Goal: Task Accomplishment & Management: Manage account settings

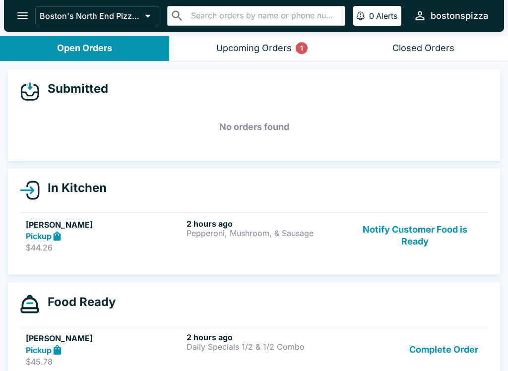
click at [418, 233] on button "Notify Customer Food is Ready" at bounding box center [415, 236] width 135 height 34
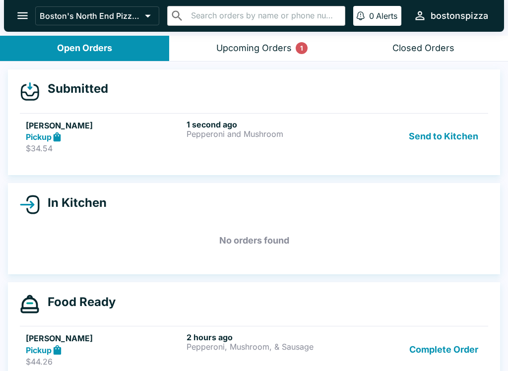
click at [236, 132] on p "Pepperoni and Mushroom" at bounding box center [265, 134] width 157 height 9
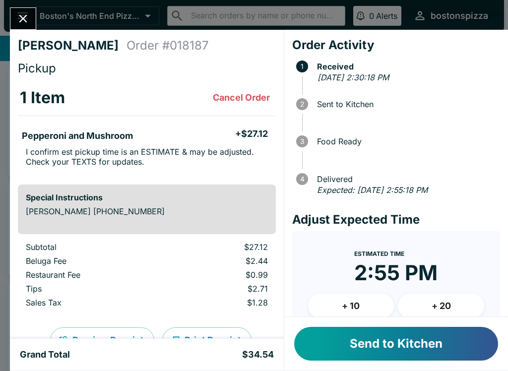
click at [462, 304] on button "+ 20" at bounding box center [441, 306] width 86 height 25
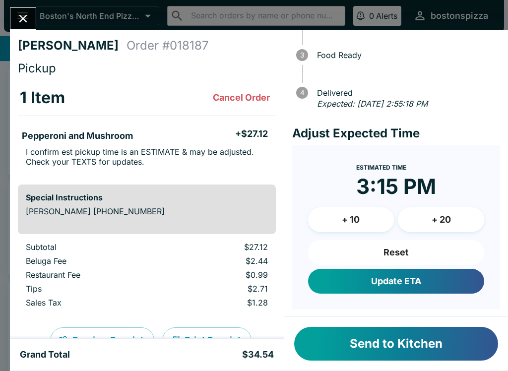
scroll to position [86, 0]
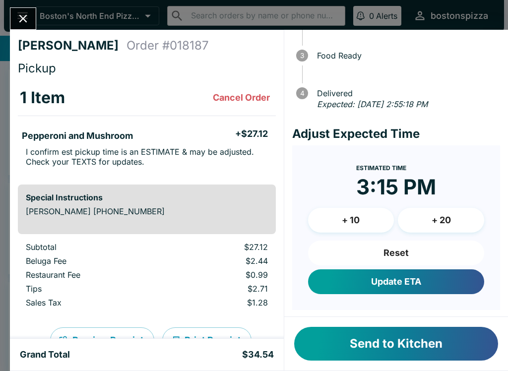
click at [371, 221] on button "+ 10" at bounding box center [351, 220] width 86 height 25
click at [412, 283] on button "Update ETA" at bounding box center [396, 282] width 176 height 25
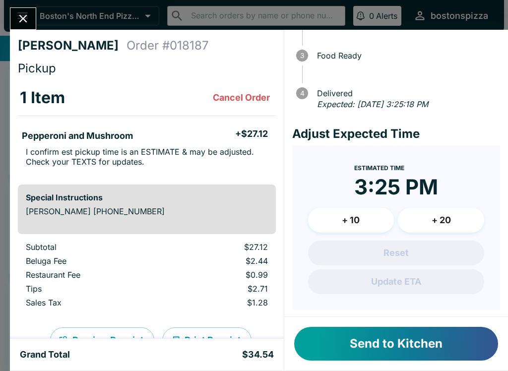
click at [400, 345] on button "Send to Kitchen" at bounding box center [396, 344] width 204 height 34
click at [31, 37] on div "Priya Buyacao Order # 018187 Pickup 1 Item Cancel Order Pepperoni and Mushroom …" at bounding box center [147, 184] width 274 height 309
click at [20, 14] on icon "Close" at bounding box center [22, 18] width 13 height 13
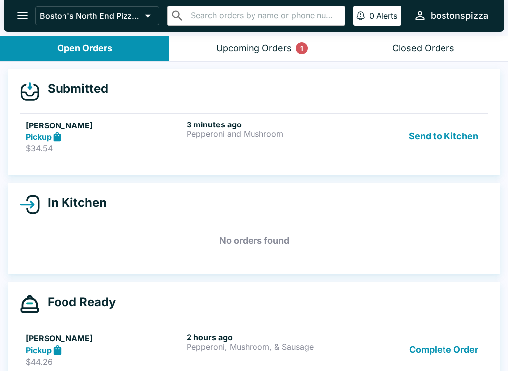
click at [216, 52] on button "Upcoming Orders 1" at bounding box center [253, 48] width 169 height 25
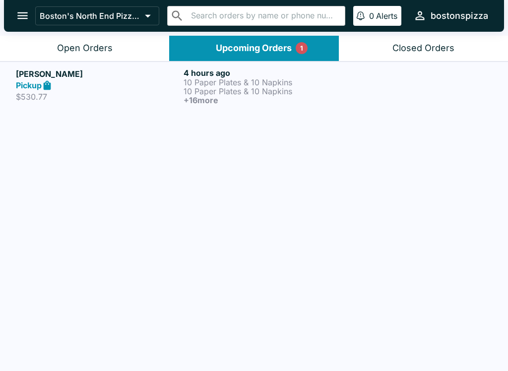
scroll to position [1, 0]
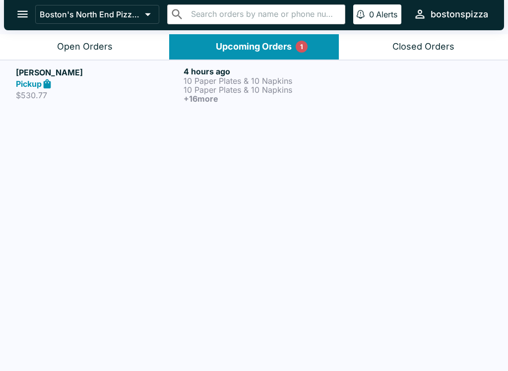
click at [212, 58] on button "Upcoming Orders 1" at bounding box center [253, 46] width 169 height 25
click at [218, 90] on p "10 Paper Plates & 10 Napkins" at bounding box center [266, 89] width 164 height 9
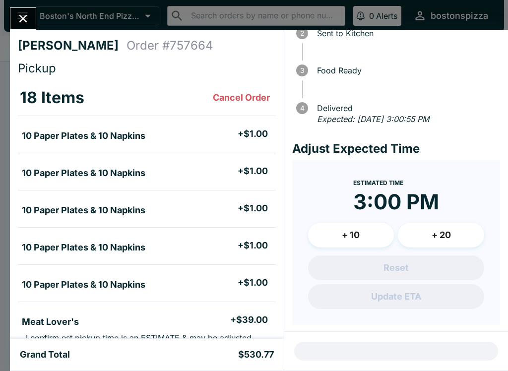
click at [409, 307] on div "Reset Update ETA" at bounding box center [396, 283] width 176 height 54
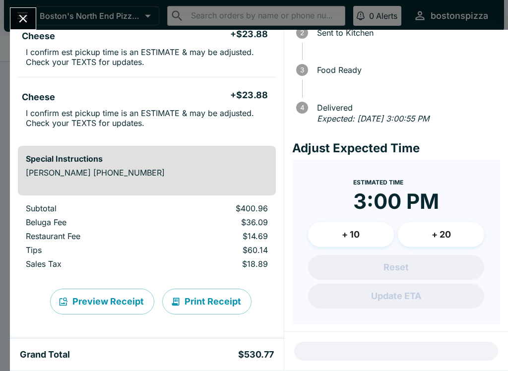
scroll to position [71, 0]
click at [365, 238] on button "+ 10" at bounding box center [351, 235] width 86 height 25
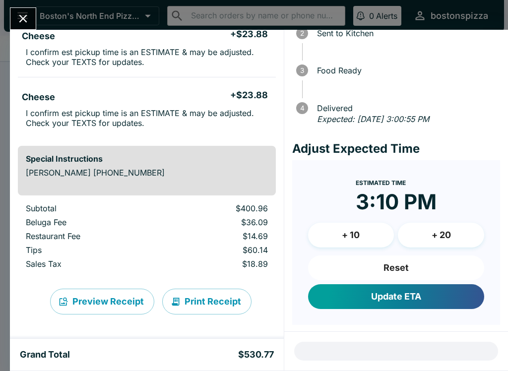
click at [420, 271] on button "Reset" at bounding box center [396, 268] width 176 height 25
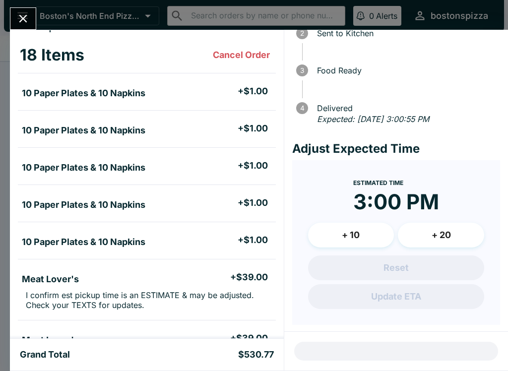
scroll to position [0, 0]
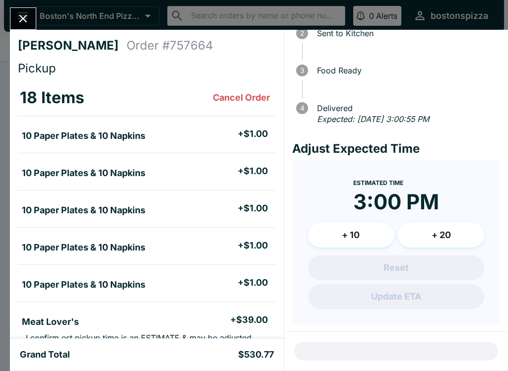
click at [17, 19] on icon "Close" at bounding box center [22, 18] width 13 height 13
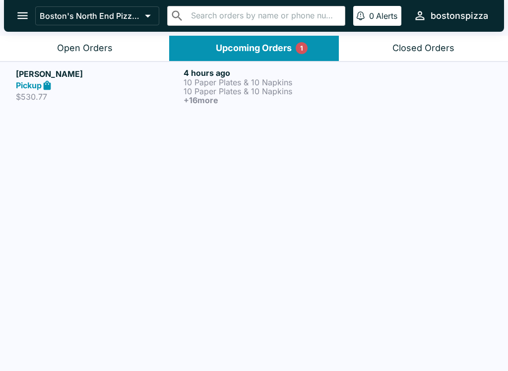
click at [213, 90] on p "10 Paper Plates & 10 Napkins" at bounding box center [266, 91] width 164 height 9
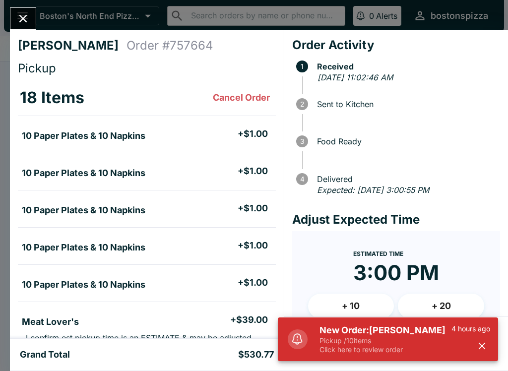
click at [371, 325] on h5 "New Order: [PERSON_NAME]" at bounding box center [386, 331] width 132 height 12
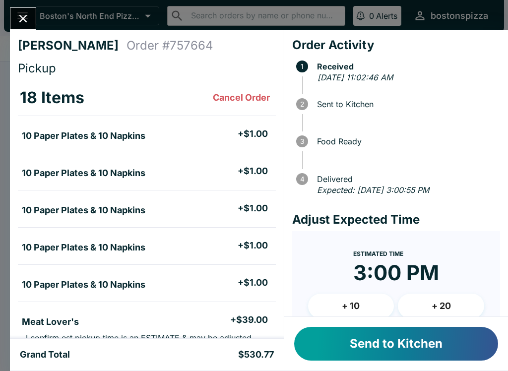
click at [465, 343] on button "Send to Kitchen" at bounding box center [396, 344] width 204 height 34
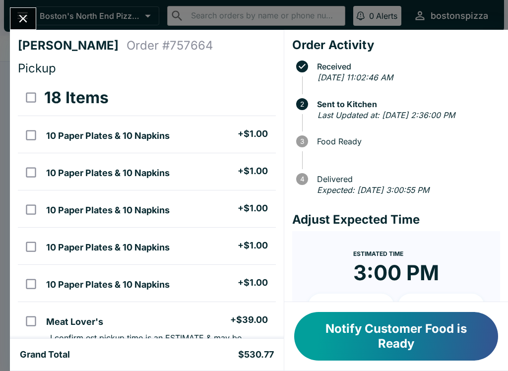
click at [365, 312] on button "Notify Customer Food is Ready" at bounding box center [396, 336] width 204 height 49
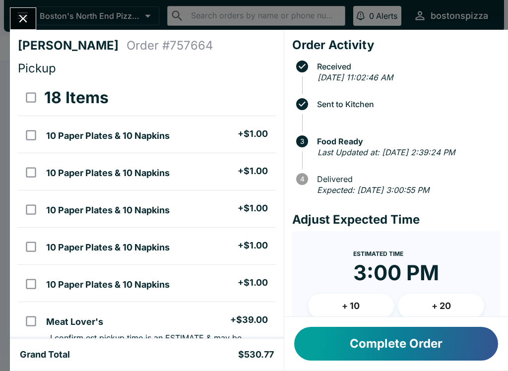
click at [414, 347] on button "Complete Order" at bounding box center [396, 344] width 204 height 34
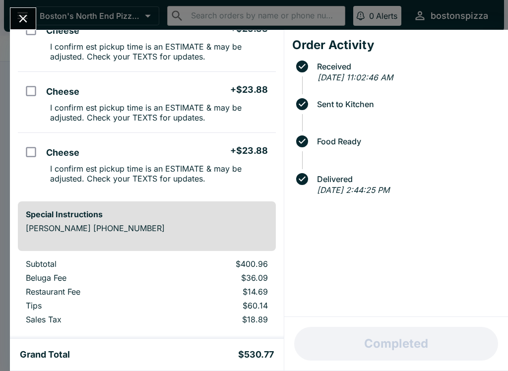
scroll to position [906, 0]
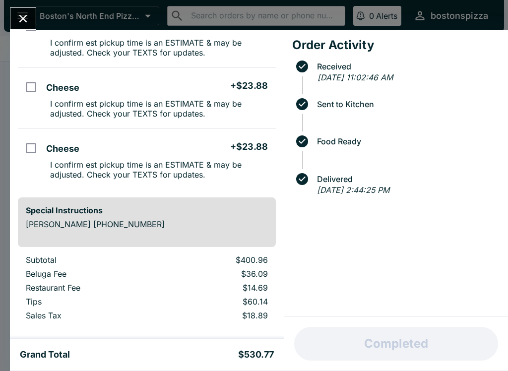
click at [25, 20] on icon "Close" at bounding box center [22, 18] width 13 height 13
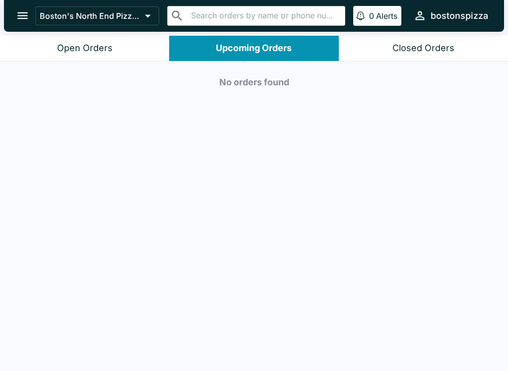
click at [117, 44] on button "Open Orders" at bounding box center [84, 48] width 169 height 25
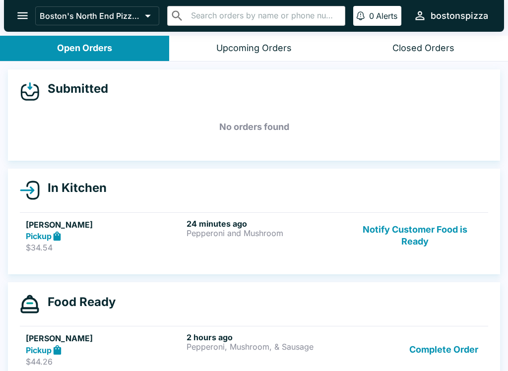
click at [410, 228] on button "Notify Customer Food is Ready" at bounding box center [415, 236] width 135 height 34
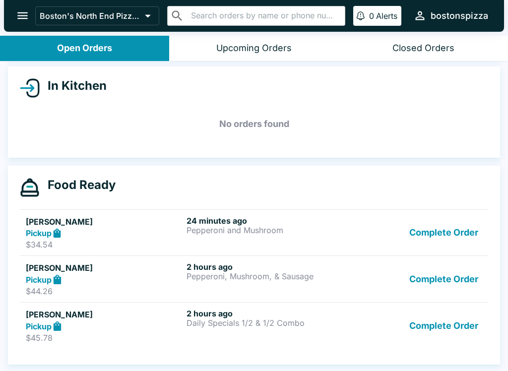
scroll to position [102, 0]
click at [287, 327] on p "Daily Specials 1/2 & 1/2 Combo" at bounding box center [265, 323] width 157 height 9
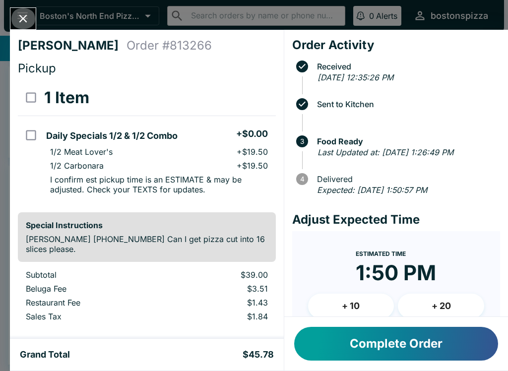
click at [23, 27] on button "Close" at bounding box center [22, 18] width 25 height 21
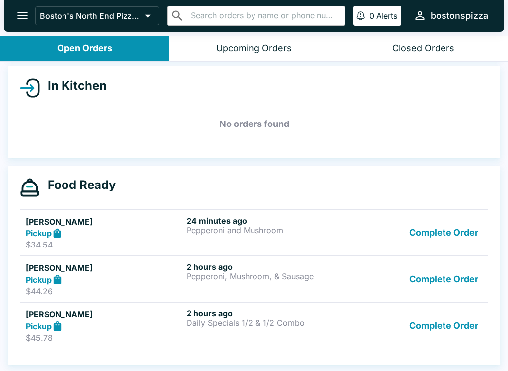
click at [263, 48] on div "Upcoming Orders" at bounding box center [253, 48] width 75 height 11
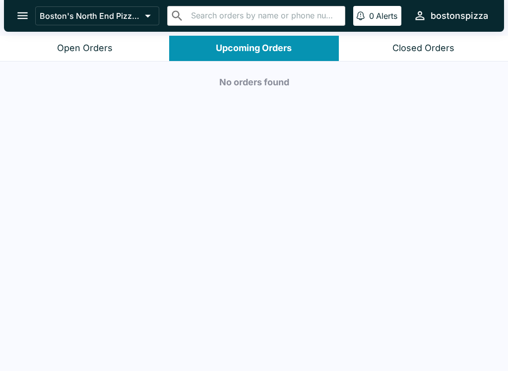
click at [403, 47] on div "Closed Orders" at bounding box center [424, 48] width 62 height 11
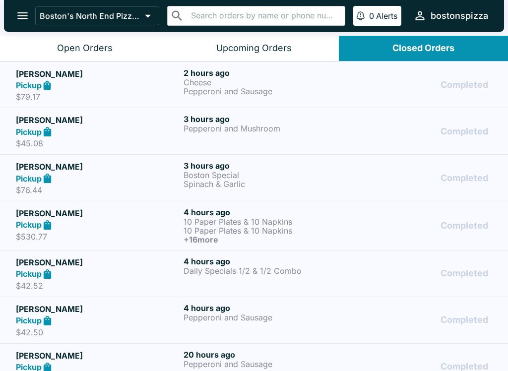
click at [253, 227] on p "10 Paper Plates & 10 Napkins" at bounding box center [266, 230] width 164 height 9
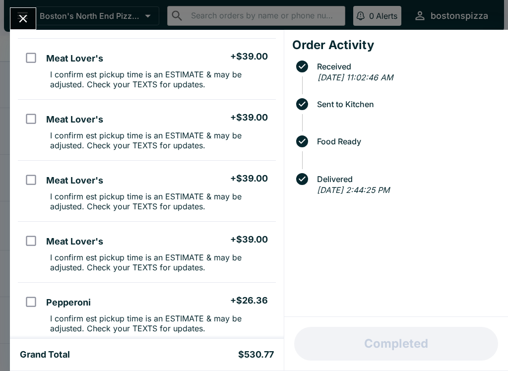
scroll to position [324, 0]
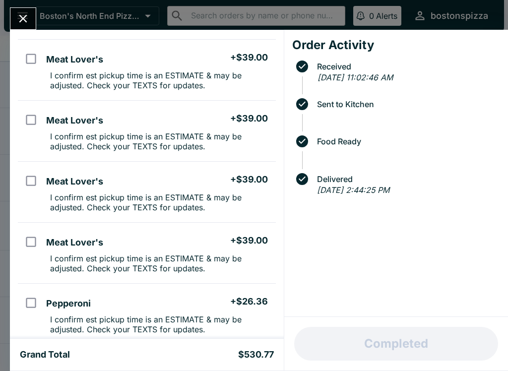
click at [21, 18] on icon "Close" at bounding box center [22, 18] width 13 height 13
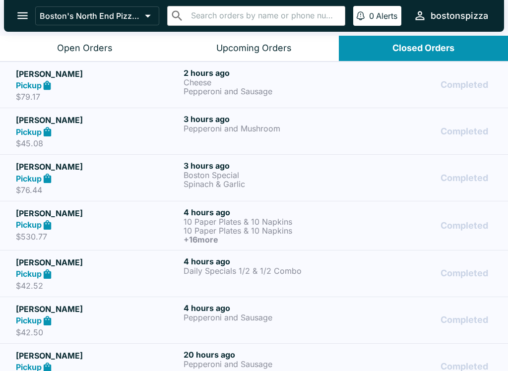
click at [19, 22] on icon "open drawer" at bounding box center [22, 15] width 13 height 13
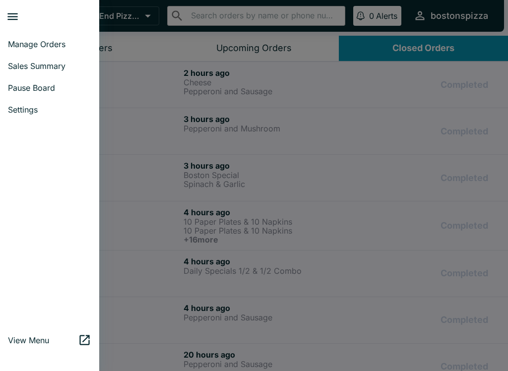
click at [34, 64] on span "Sales Summary" at bounding box center [49, 66] width 83 height 10
select select "03:00"
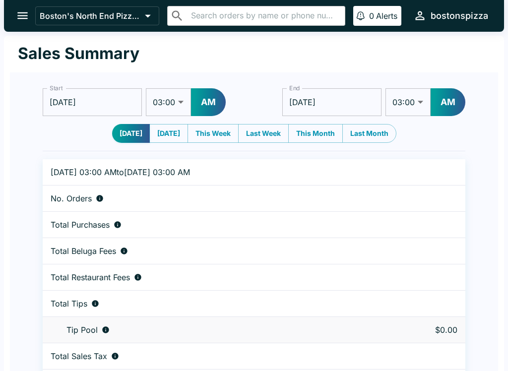
click at [24, 12] on icon "open drawer" at bounding box center [22, 15] width 13 height 13
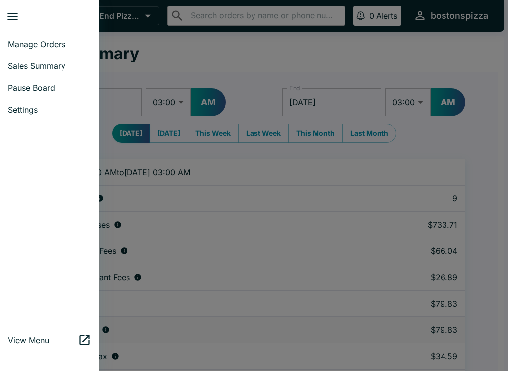
click at [24, 50] on link "Manage Orders" at bounding box center [49, 44] width 99 height 22
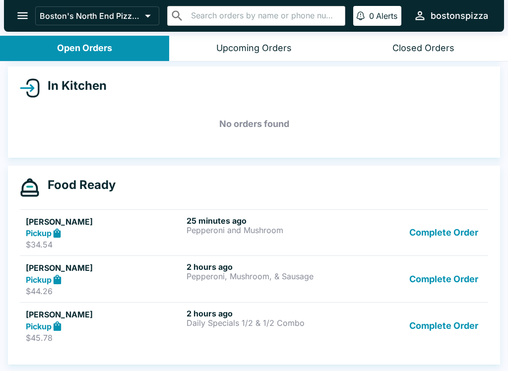
click at [443, 332] on button "Complete Order" at bounding box center [444, 326] width 77 height 34
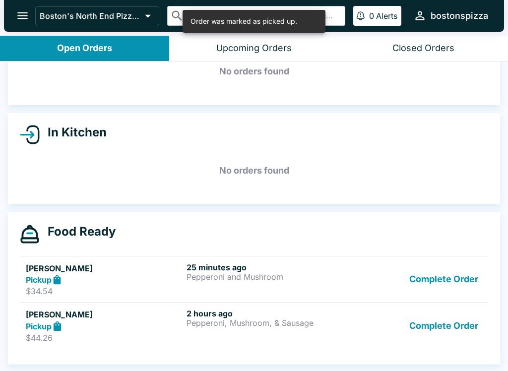
click at [437, 323] on button "Complete Order" at bounding box center [444, 326] width 77 height 34
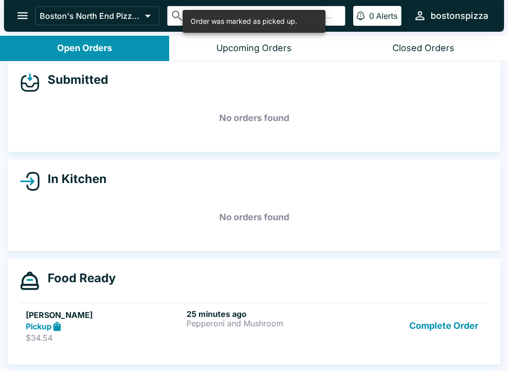
scroll to position [9, 0]
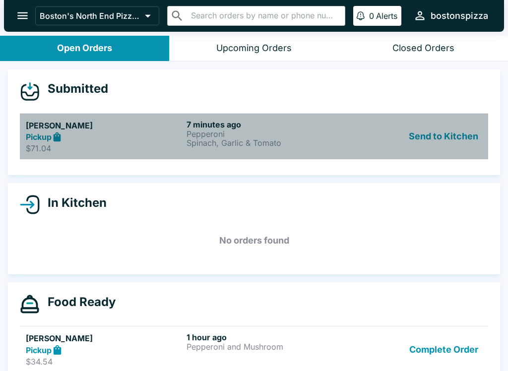
click at [258, 120] on h6 "7 minutes ago" at bounding box center [265, 125] width 157 height 10
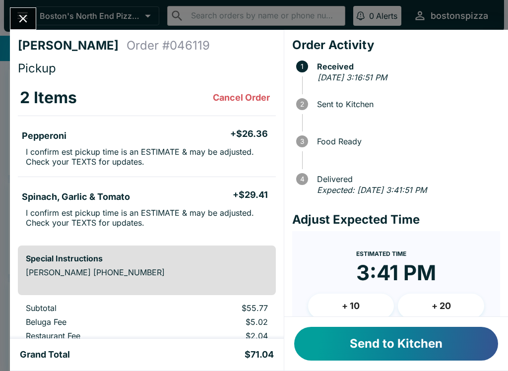
click at [392, 340] on button "Send to Kitchen" at bounding box center [396, 344] width 204 height 34
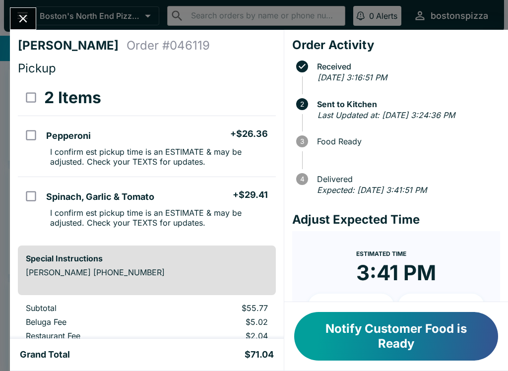
click at [17, 11] on button "Close" at bounding box center [22, 18] width 25 height 21
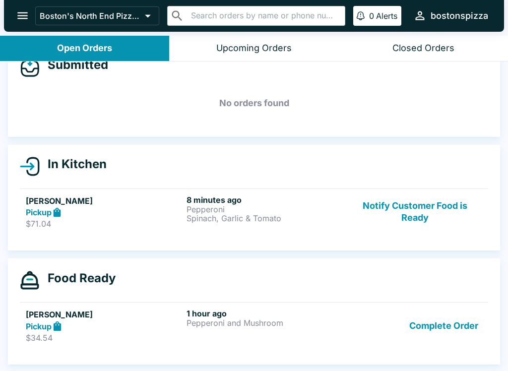
click at [449, 328] on button "Complete Order" at bounding box center [444, 326] width 77 height 34
